Goal: Task Accomplishment & Management: Manage account settings

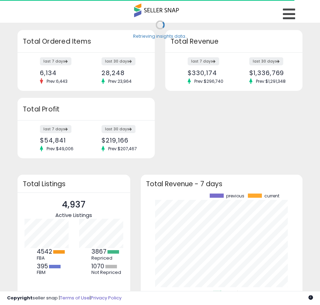
scroll to position [97, 148]
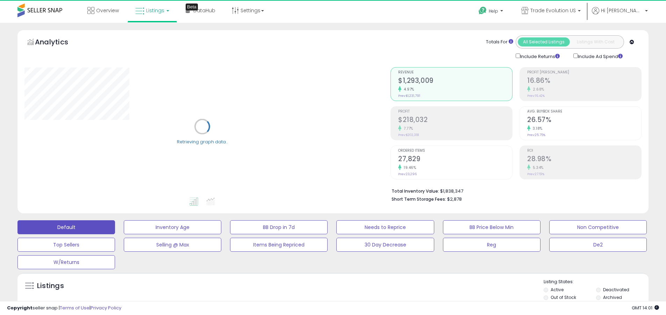
click at [325, 290] on label "Deactivated" at bounding box center [616, 290] width 26 height 6
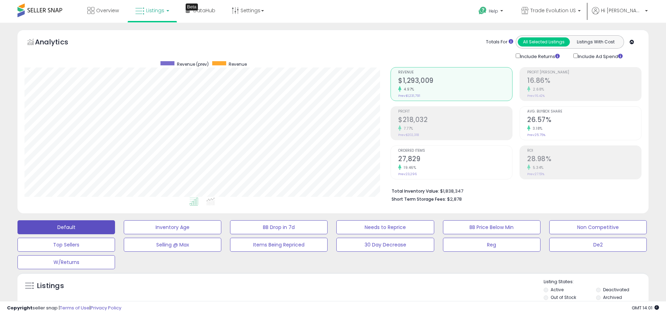
scroll to position [143, 366]
click at [325, 297] on label "Archived" at bounding box center [612, 298] width 19 height 6
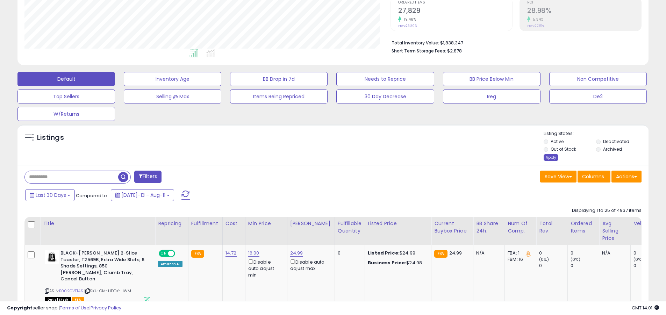
click at [325, 157] on div "Apply" at bounding box center [551, 157] width 15 height 7
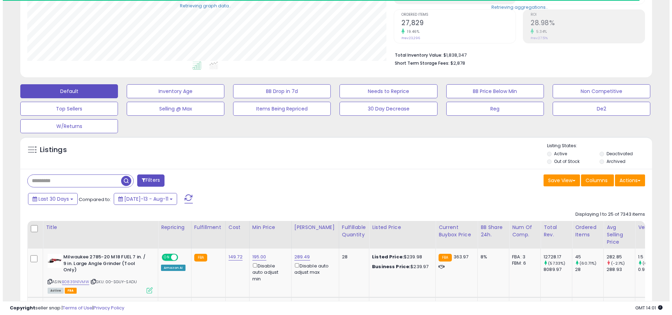
scroll to position [349702, 349479]
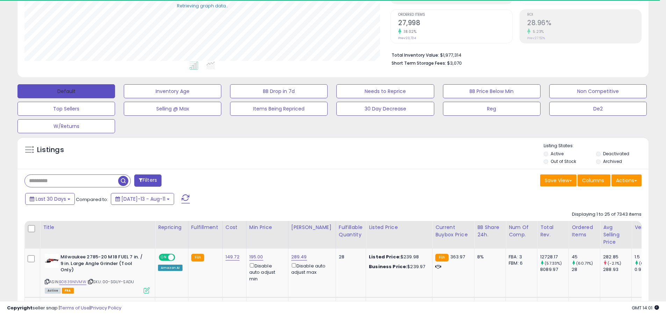
click at [66, 91] on button "Default" at bounding box center [66, 91] width 98 height 14
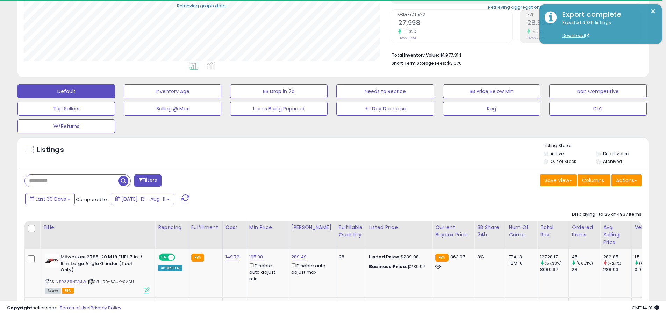
click at [182, 195] on span at bounding box center [186, 199] width 8 height 9
click at [71, 181] on input "text" at bounding box center [71, 181] width 93 height 12
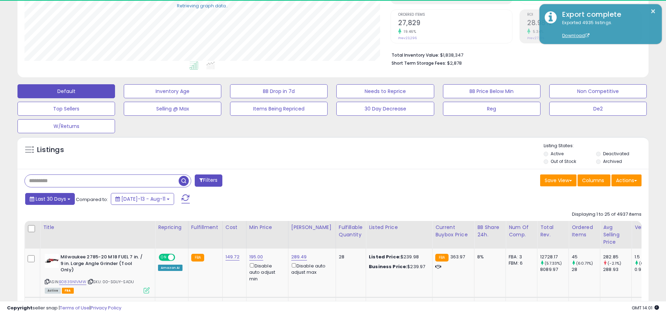
click at [50, 199] on span "Last 30 Days" at bounding box center [51, 199] width 30 height 7
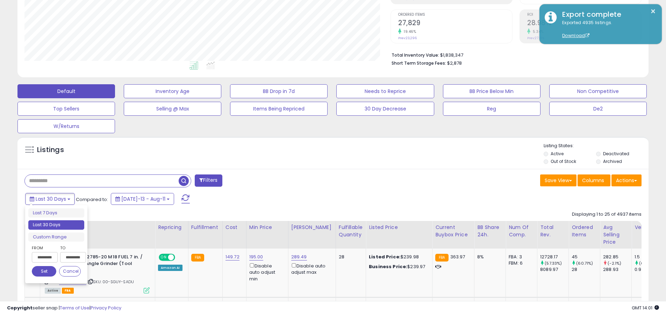
click at [56, 225] on li "Last 30 Days" at bounding box center [56, 224] width 56 height 9
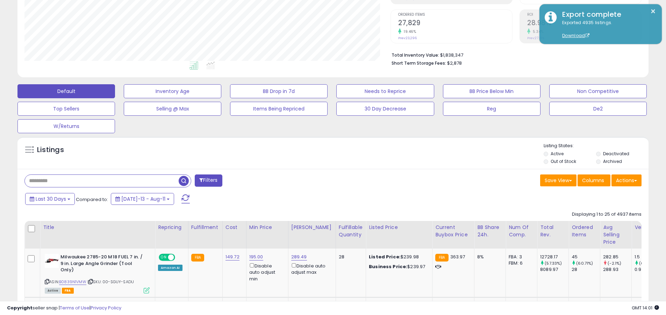
click at [102, 181] on input "text" at bounding box center [102, 181] width 154 height 12
click at [185, 180] on span "button" at bounding box center [184, 181] width 10 height 10
click at [325, 180] on button "Actions" at bounding box center [627, 181] width 30 height 12
click at [0, 0] on link "Export All Columns" at bounding box center [0, 0] width 0 height 0
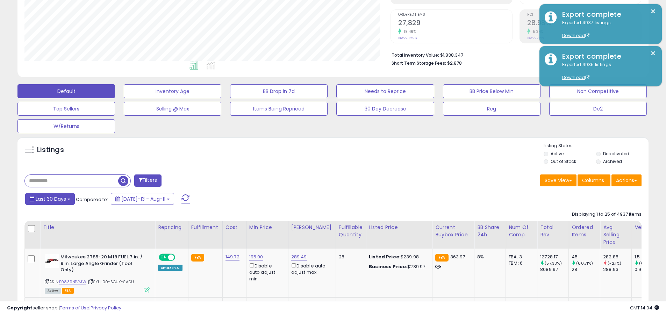
click at [50, 199] on span "Last 30 Days" at bounding box center [51, 199] width 30 height 7
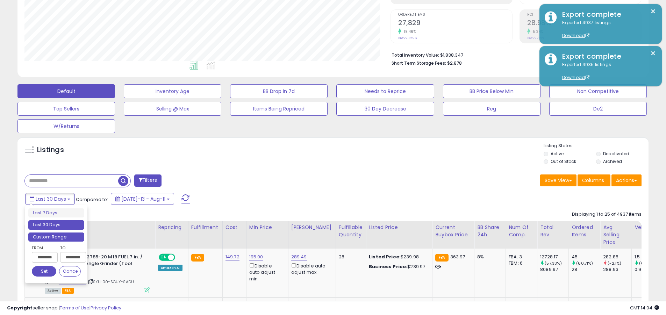
click at [56, 237] on li "Custom Range" at bounding box center [56, 237] width 56 height 9
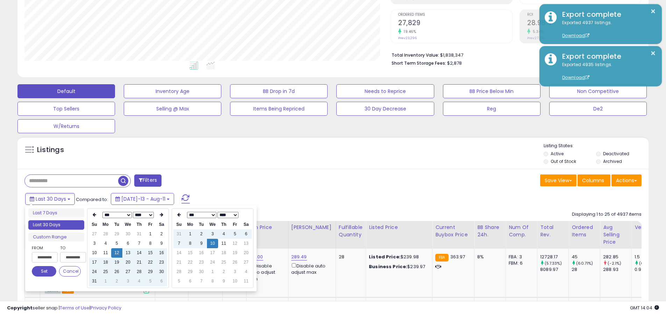
click at [45, 257] on input "**********" at bounding box center [45, 257] width 26 height 10
type input "**********"
click at [44, 271] on button "Set" at bounding box center [44, 271] width 24 height 10
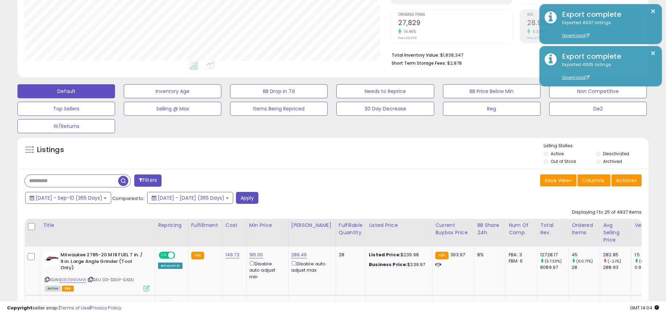
click at [71, 181] on input "text" at bounding box center [71, 181] width 93 height 12
click at [259, 198] on button "Apply" at bounding box center [247, 198] width 22 height 12
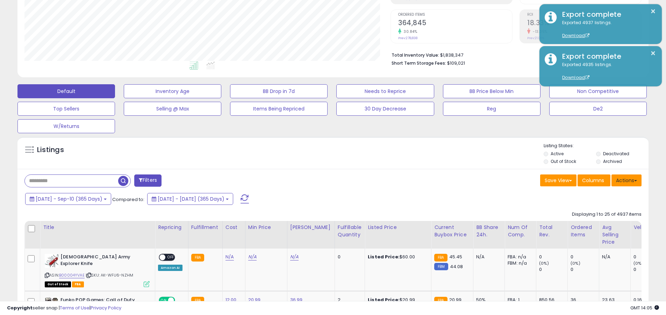
click at [325, 180] on button "Actions" at bounding box center [627, 181] width 30 height 12
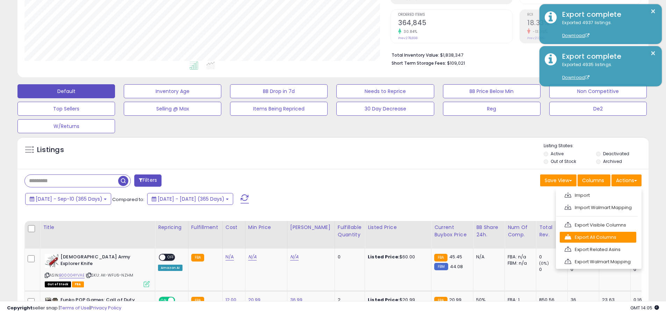
click at [325, 237] on link "Export All Columns" at bounding box center [598, 237] width 77 height 11
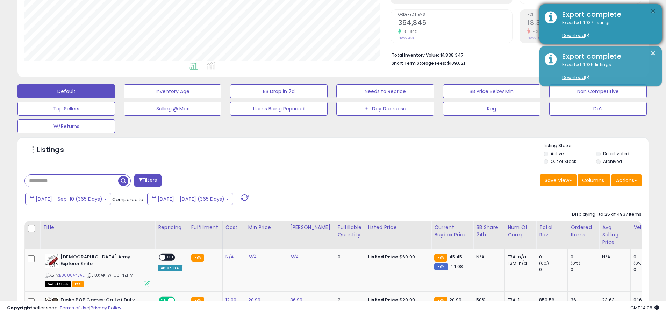
click at [325, 11] on button "×" at bounding box center [654, 11] width 6 height 9
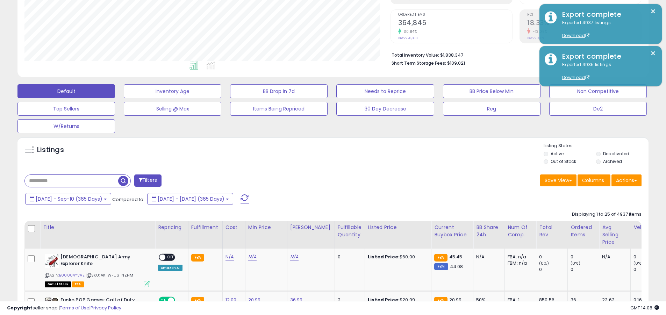
click at [71, 181] on input "text" at bounding box center [71, 181] width 93 height 12
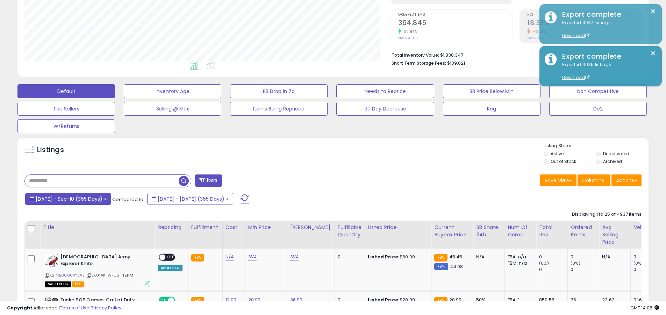
click at [75, 199] on span "[DATE] - Sep-10 (365 Days)" at bounding box center [69, 199] width 67 height 7
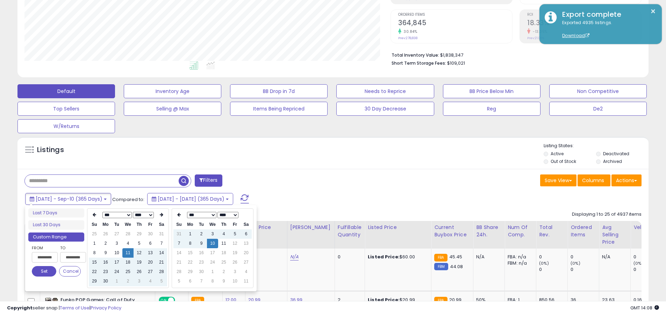
click at [45, 257] on input "**********" at bounding box center [45, 257] width 26 height 10
type input "**********"
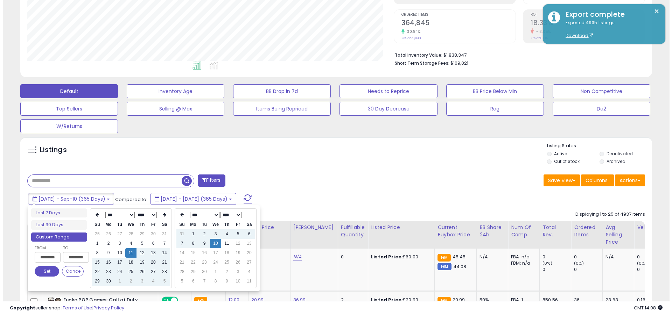
scroll to position [0, 0]
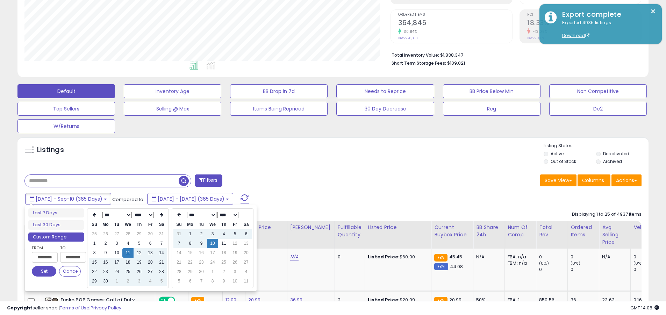
click at [44, 271] on button "Set" at bounding box center [44, 271] width 24 height 10
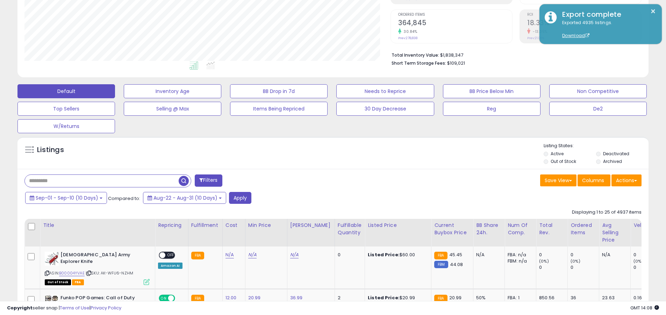
click at [102, 181] on input "text" at bounding box center [102, 181] width 154 height 12
click at [240, 198] on button "Apply" at bounding box center [240, 198] width 22 height 12
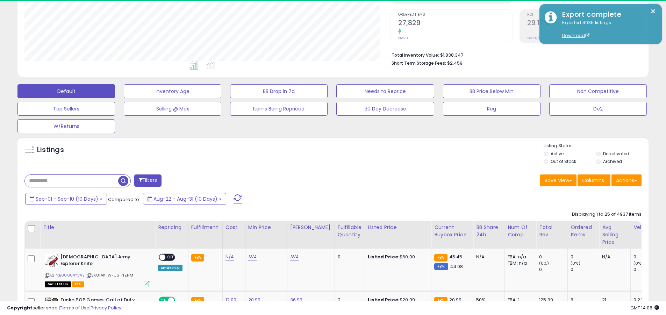
scroll to position [143, 366]
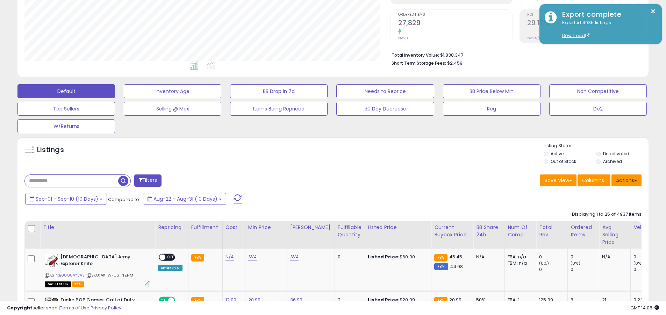
click at [325, 180] on button "Actions" at bounding box center [627, 181] width 30 height 12
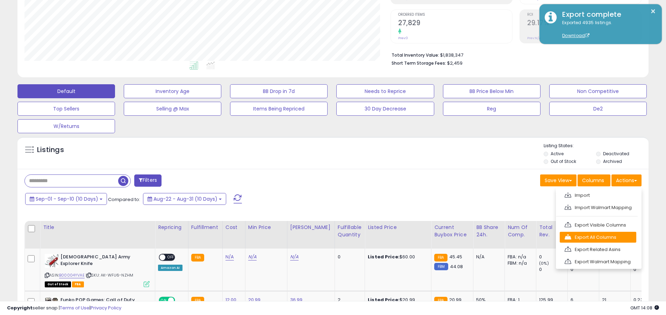
click at [325, 237] on link "Export All Columns" at bounding box center [598, 237] width 77 height 11
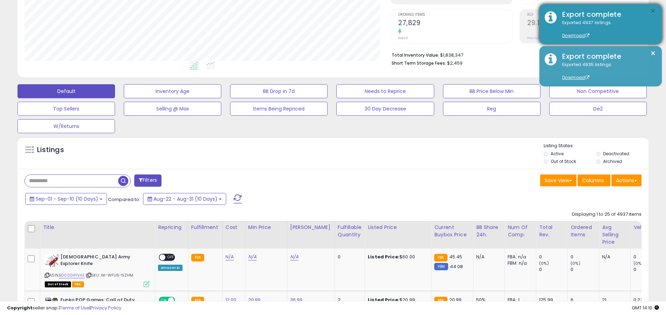
click at [325, 11] on button "×" at bounding box center [654, 11] width 6 height 9
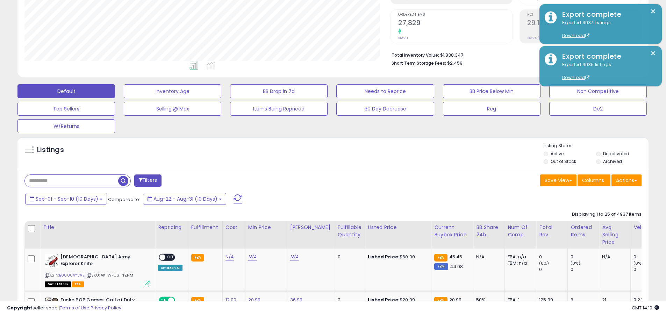
click at [71, 181] on input "text" at bounding box center [71, 181] width 93 height 12
click at [66, 199] on span "Sep-01 - Sep-10 (10 Days)" at bounding box center [67, 199] width 63 height 7
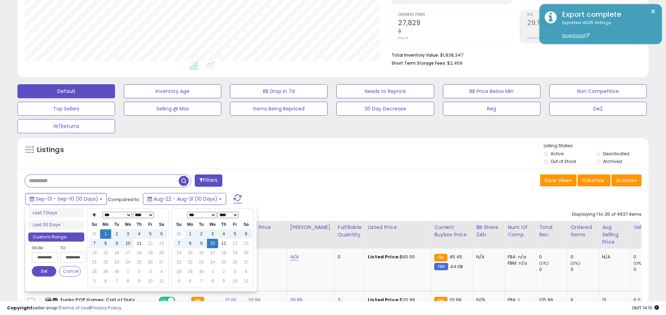
click at [45, 257] on input "**********" at bounding box center [45, 257] width 26 height 10
type input "**********"
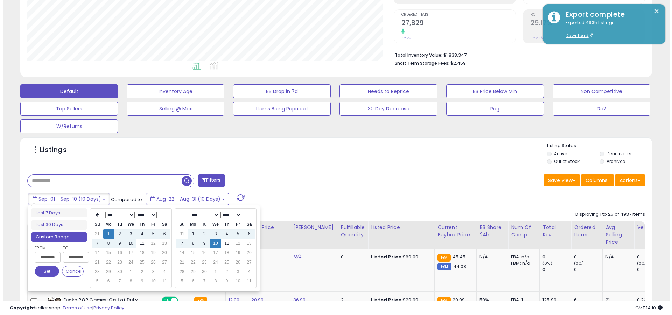
scroll to position [0, 0]
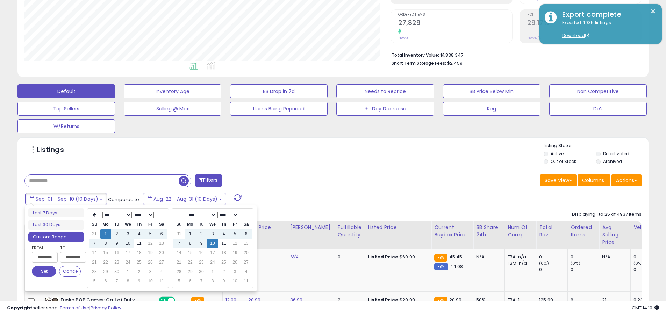
click at [44, 271] on button "Set" at bounding box center [44, 271] width 24 height 10
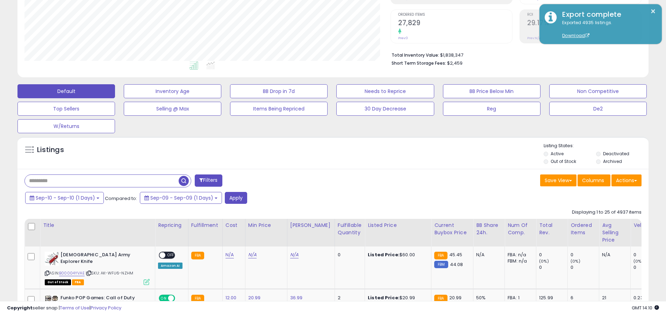
click at [102, 181] on input "text" at bounding box center [102, 181] width 154 height 12
click at [235, 198] on button "Apply" at bounding box center [236, 198] width 22 height 12
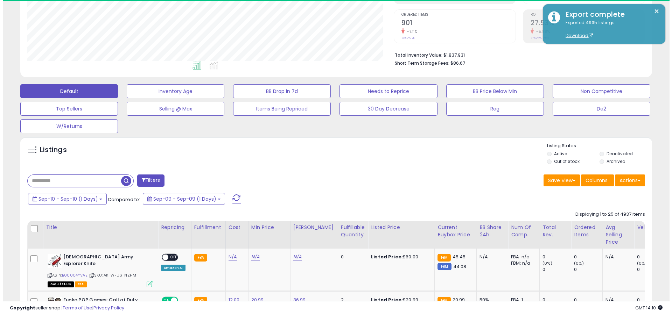
scroll to position [143, 366]
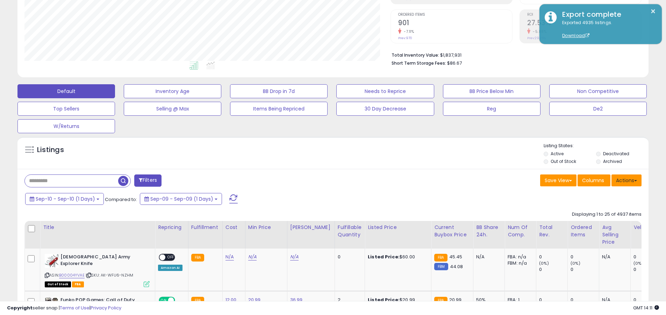
click at [325, 180] on button "Actions" at bounding box center [627, 181] width 30 height 12
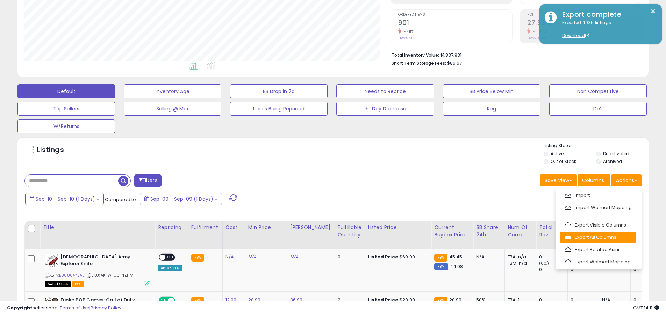
click at [325, 237] on link "Export All Columns" at bounding box center [598, 237] width 77 height 11
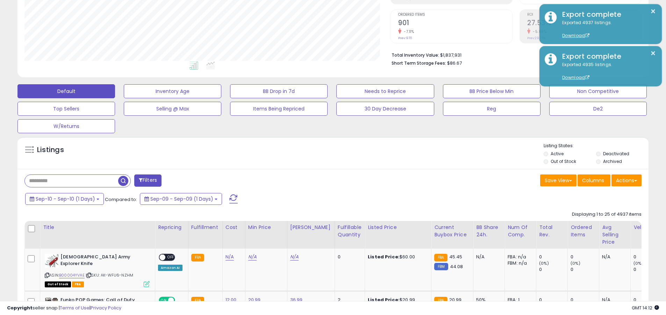
click at [325, 11] on button "×" at bounding box center [654, 11] width 6 height 9
click at [71, 181] on input "text" at bounding box center [71, 181] width 93 height 12
click at [65, 199] on span "Sep-10 - Sep-10 (1 Days)" at bounding box center [65, 199] width 59 height 7
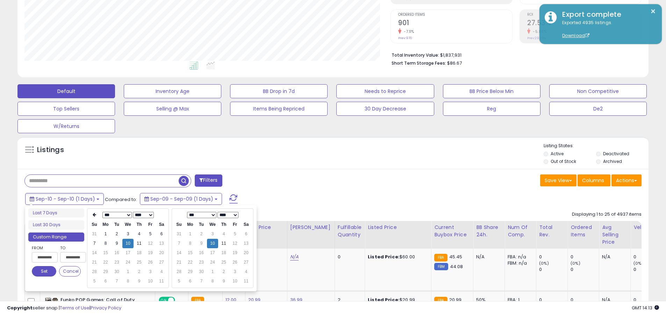
click at [45, 257] on input "**********" at bounding box center [45, 257] width 26 height 10
type input "**********"
click at [44, 271] on button "Set" at bounding box center [44, 271] width 24 height 10
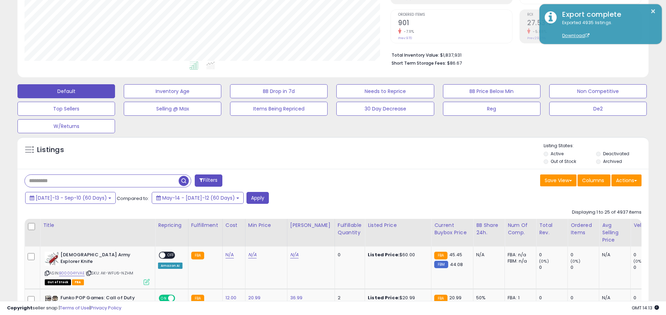
click at [102, 181] on input "text" at bounding box center [102, 181] width 154 height 12
click at [247, 198] on button "Apply" at bounding box center [258, 198] width 22 height 12
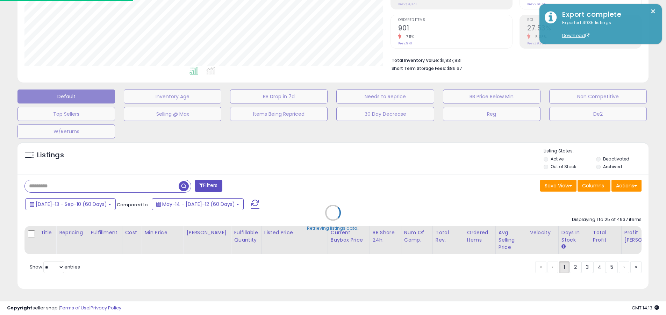
scroll to position [143, 369]
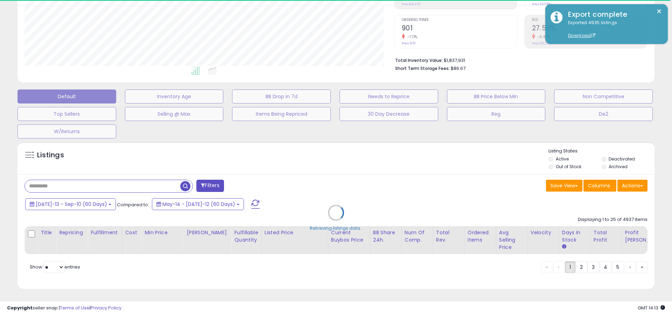
type input "**********"
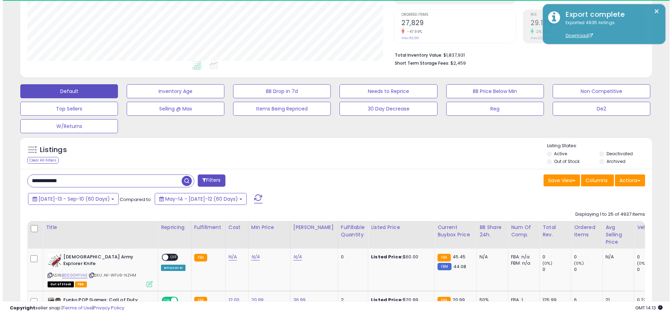
scroll to position [143, 366]
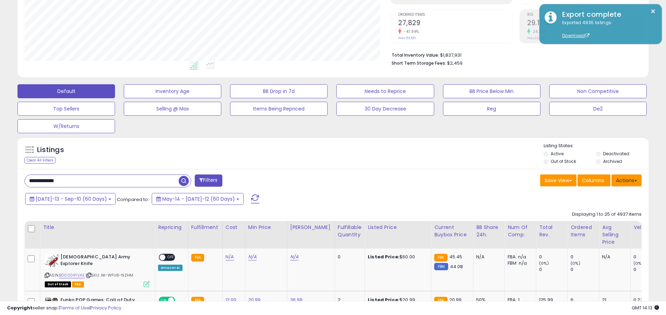
click at [325, 180] on button "Actions" at bounding box center [627, 181] width 30 height 12
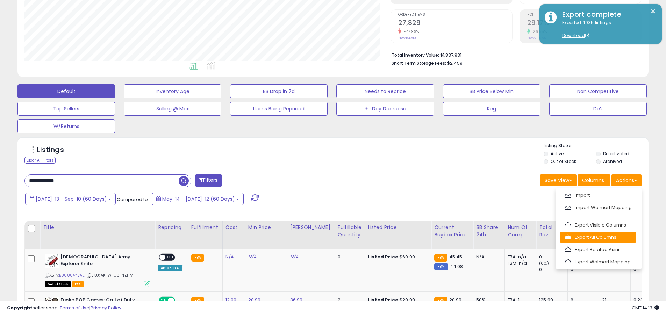
click at [325, 237] on link "Export All Columns" at bounding box center [598, 237] width 77 height 11
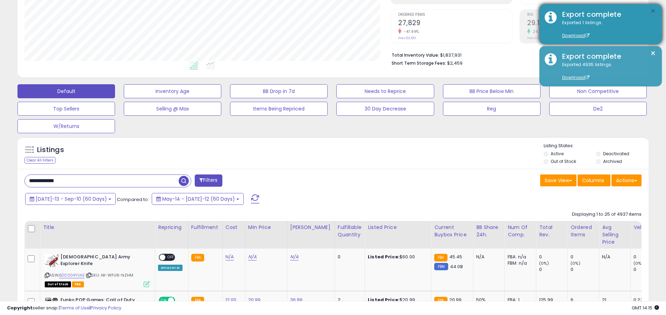
click at [325, 11] on button "×" at bounding box center [654, 11] width 6 height 9
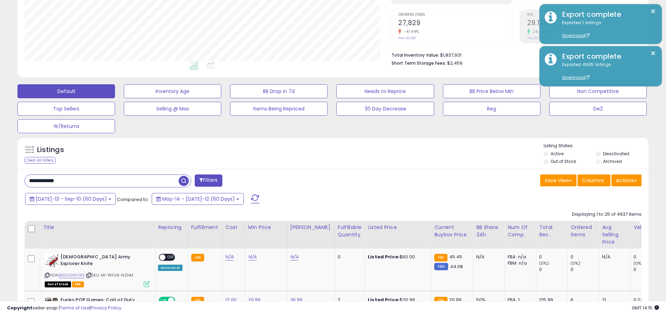
click at [102, 181] on input "**********" at bounding box center [102, 181] width 154 height 12
click at [66, 199] on span "[DATE]-13 - Sep-10 (60 Days)" at bounding box center [71, 199] width 71 height 7
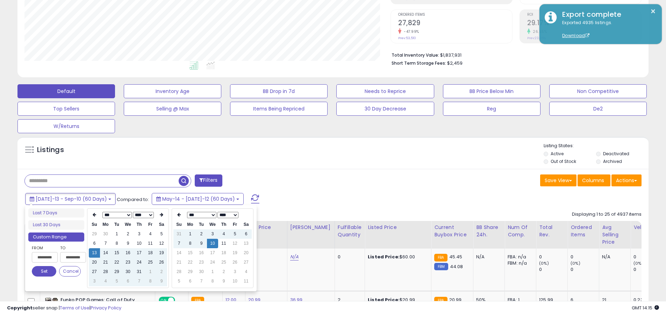
click at [45, 257] on input "**********" at bounding box center [45, 257] width 26 height 10
type input "**********"
click at [44, 271] on button "Set" at bounding box center [44, 271] width 24 height 10
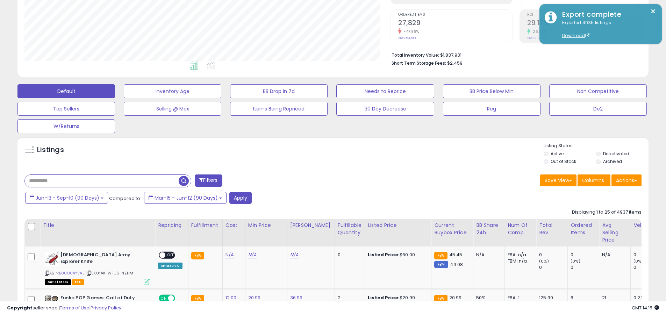
click at [102, 181] on input "text" at bounding box center [102, 181] width 154 height 12
click at [240, 198] on button "Apply" at bounding box center [240, 198] width 22 height 12
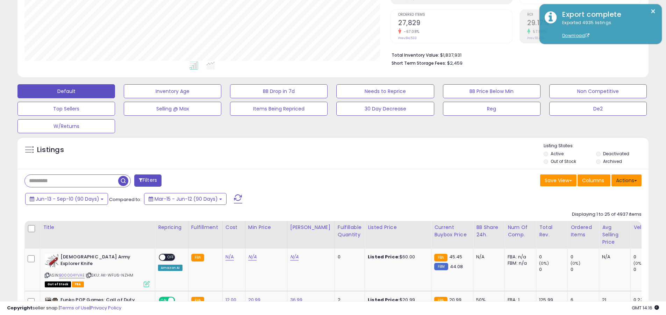
click at [325, 180] on button "Actions" at bounding box center [627, 181] width 30 height 12
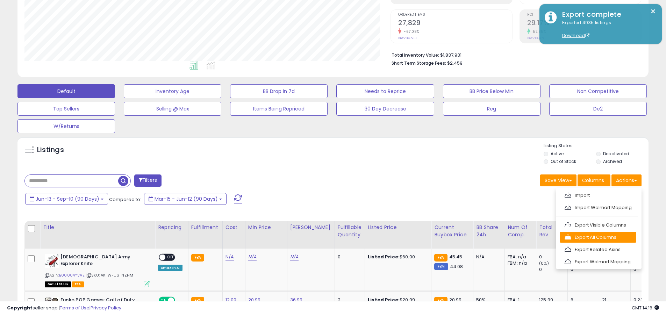
click at [325, 237] on link "Export All Columns" at bounding box center [598, 237] width 77 height 11
